Goal: Communication & Community: Answer question/provide support

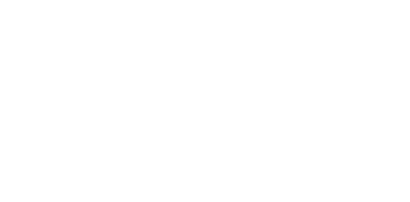
click at [323, 81] on body at bounding box center [205, 101] width 410 height 202
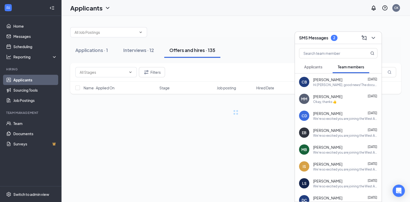
click at [318, 66] on span "Applicants" at bounding box center [313, 67] width 18 height 5
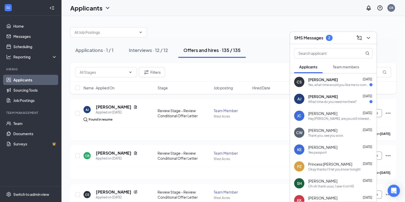
click at [338, 104] on div "[PERSON_NAME] [PERSON_NAME] [DATE] What time do you need me there?" at bounding box center [333, 98] width 87 height 17
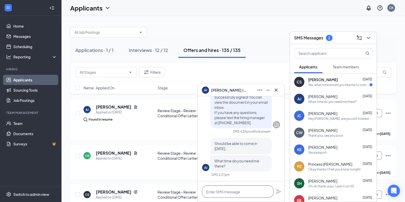
click at [233, 189] on textarea at bounding box center [238, 191] width 72 height 12
type textarea "Are you able to come at 2:30?"
click at [279, 193] on icon "Plane" at bounding box center [279, 192] width 6 height 6
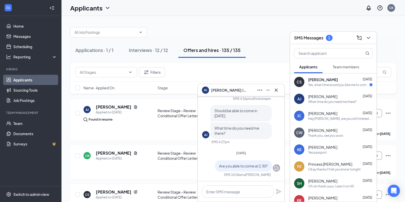
click at [332, 83] on div "Yes, what time would you like me to come in at?" at bounding box center [338, 85] width 61 height 4
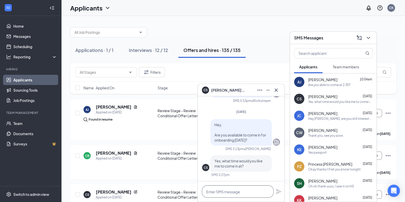
click at [237, 190] on textarea at bounding box center [238, 191] width 72 height 12
type textarea "Are you able to come at 2:30?"
click at [280, 193] on icon "Plane" at bounding box center [279, 192] width 6 height 6
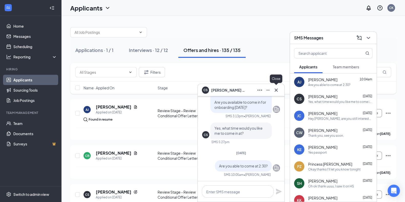
click at [277, 89] on icon "Cross" at bounding box center [276, 90] width 6 height 6
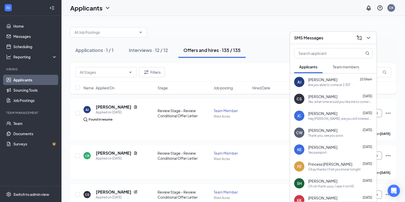
click at [340, 112] on div "[PERSON_NAME] [DATE]" at bounding box center [340, 113] width 64 height 5
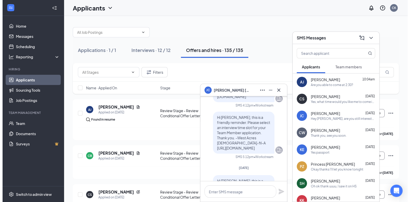
scroll to position [-756, 0]
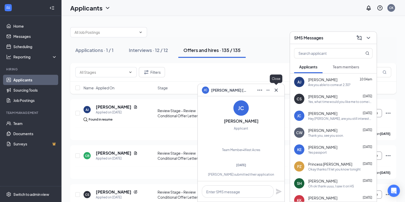
click at [275, 90] on icon "Cross" at bounding box center [276, 90] width 6 height 6
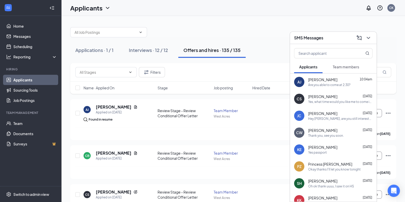
click at [299, 115] on div "JC" at bounding box center [299, 115] width 4 height 5
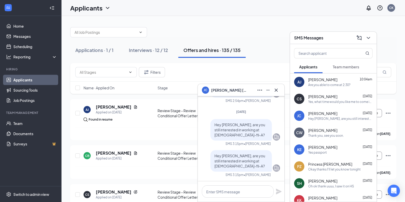
click at [280, 89] on div "[PERSON_NAME]" at bounding box center [241, 90] width 87 height 12
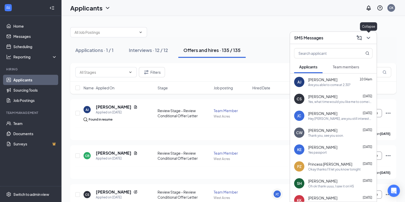
click at [367, 36] on icon "ChevronDown" at bounding box center [368, 38] width 6 height 6
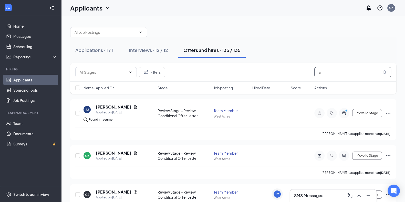
click at [323, 74] on input "a" at bounding box center [352, 72] width 77 height 10
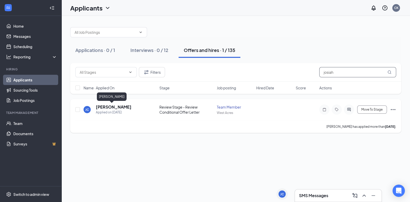
type input "josiah"
click at [109, 106] on h5 "[PERSON_NAME]" at bounding box center [114, 107] width 36 height 6
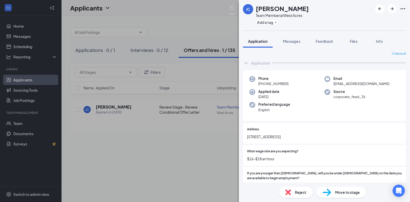
click at [168, 22] on div "[PERSON_NAME] Team Member at [GEOGRAPHIC_DATA] Add a tag Application Messages F…" at bounding box center [205, 101] width 410 height 202
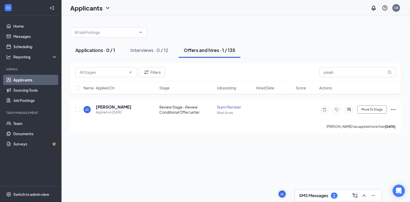
click at [104, 51] on div "Applications · 0 / 1" at bounding box center [95, 50] width 40 height 6
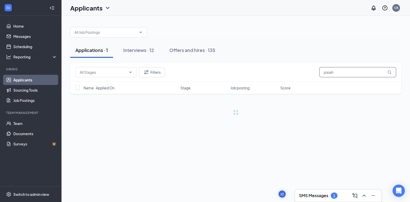
drag, startPoint x: 358, startPoint y: 75, endPoint x: 225, endPoint y: 79, distance: 133.3
click at [225, 79] on div "Filters josiah" at bounding box center [235, 72] width 331 height 19
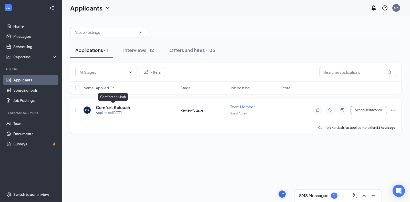
click at [113, 108] on h5 "Comfort Kolubah" at bounding box center [113, 108] width 34 height 6
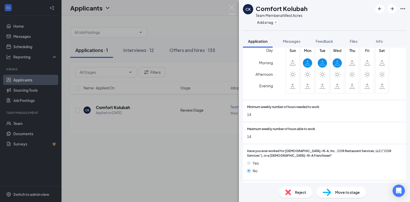
scroll to position [238, 0]
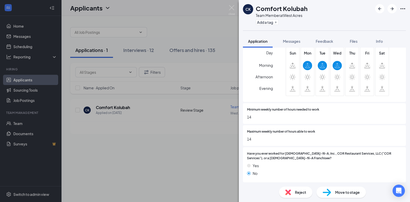
click at [295, 192] on span "Reject" at bounding box center [300, 193] width 11 height 6
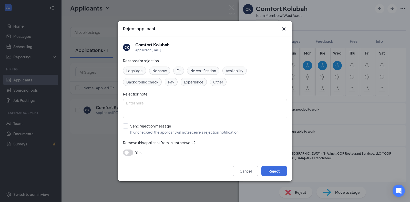
click at [234, 71] on span "Availability" at bounding box center [235, 71] width 18 height 6
click at [125, 124] on input "Send rejection message If unchecked, the applicant will not receive a rejection…" at bounding box center [181, 128] width 117 height 11
checkbox input "true"
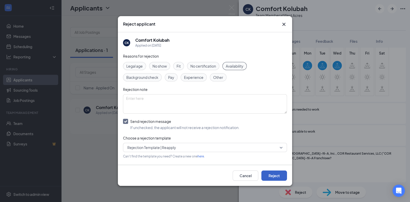
click at [276, 177] on button "Reject" at bounding box center [274, 176] width 26 height 10
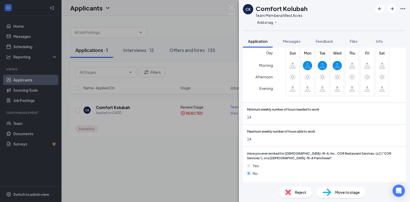
click at [29, 46] on div "CK Comfort Kolubah Team Member at [GEOGRAPHIC_DATA] Add a tag Application Messa…" at bounding box center [205, 101] width 410 height 202
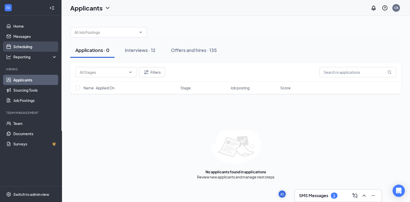
click at [29, 46] on link "Scheduling" at bounding box center [35, 47] width 44 height 10
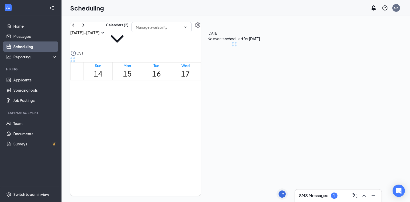
scroll to position [252, 0]
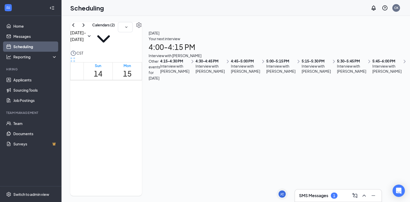
click at [332, 197] on div "1" at bounding box center [334, 196] width 7 height 6
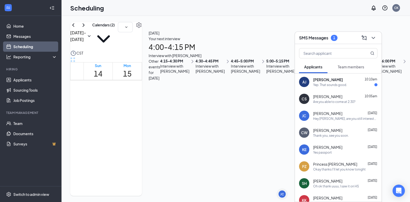
click at [330, 86] on div "Yep. That sounds good." at bounding box center [330, 85] width 34 height 4
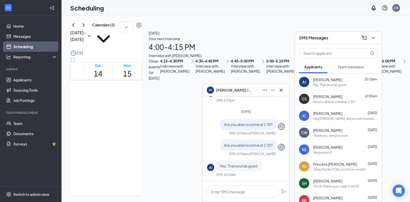
click at [236, 200] on div at bounding box center [246, 191] width 87 height 20
click at [237, 197] on textarea at bounding box center [243, 191] width 72 height 12
type textarea "Perfect"
click at [282, 192] on icon "Plane" at bounding box center [284, 192] width 6 height 6
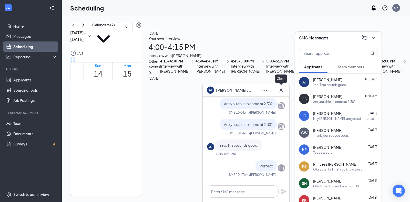
click at [282, 92] on icon "Cross" at bounding box center [281, 90] width 6 height 6
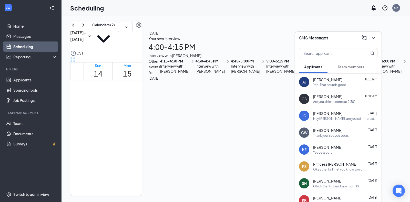
scroll to position [452, 0]
click at [373, 38] on icon "ChevronDown" at bounding box center [373, 38] width 6 height 6
